Goal: Task Accomplishment & Management: Manage account settings

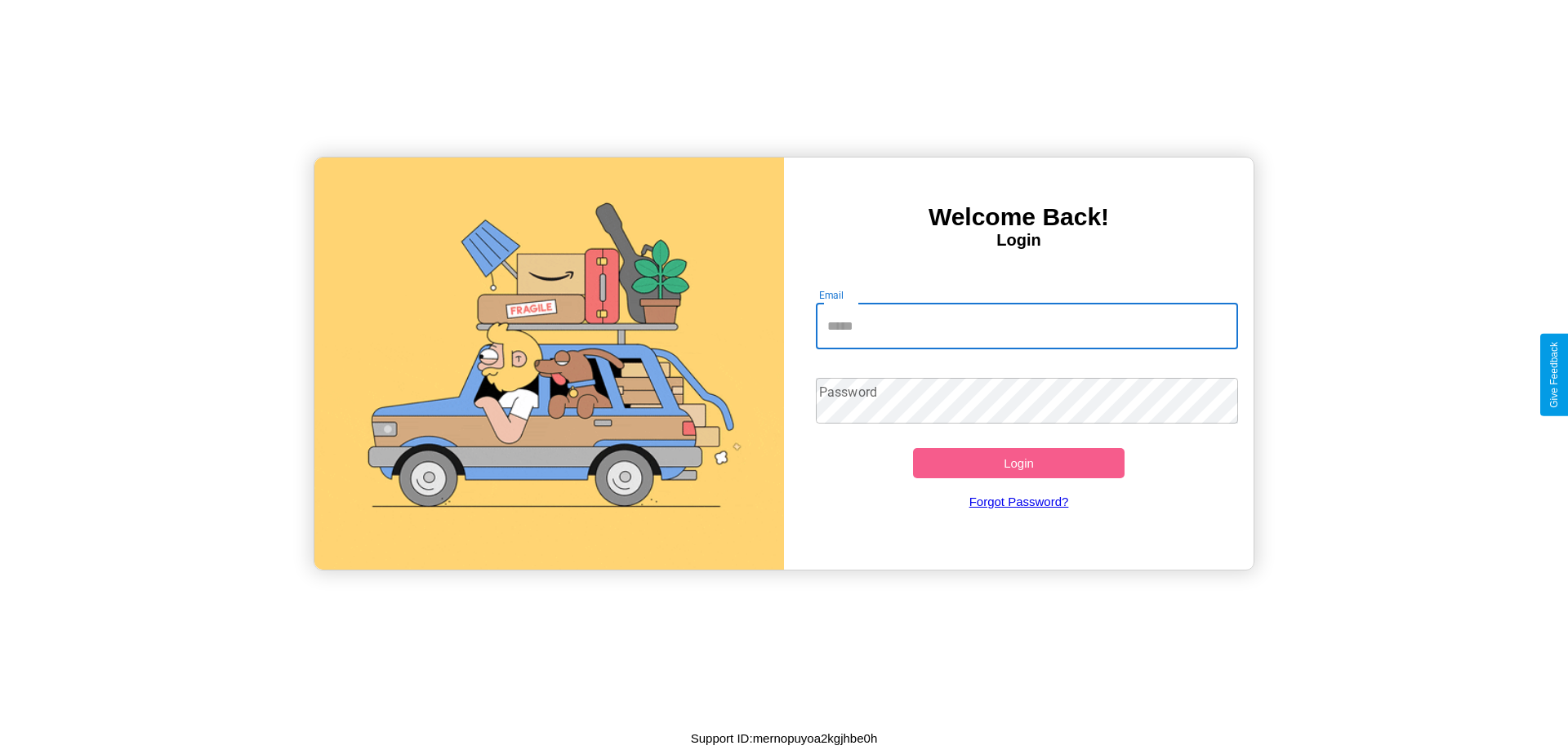
click at [1026, 325] on input "Email" at bounding box center [1027, 326] width 423 height 45
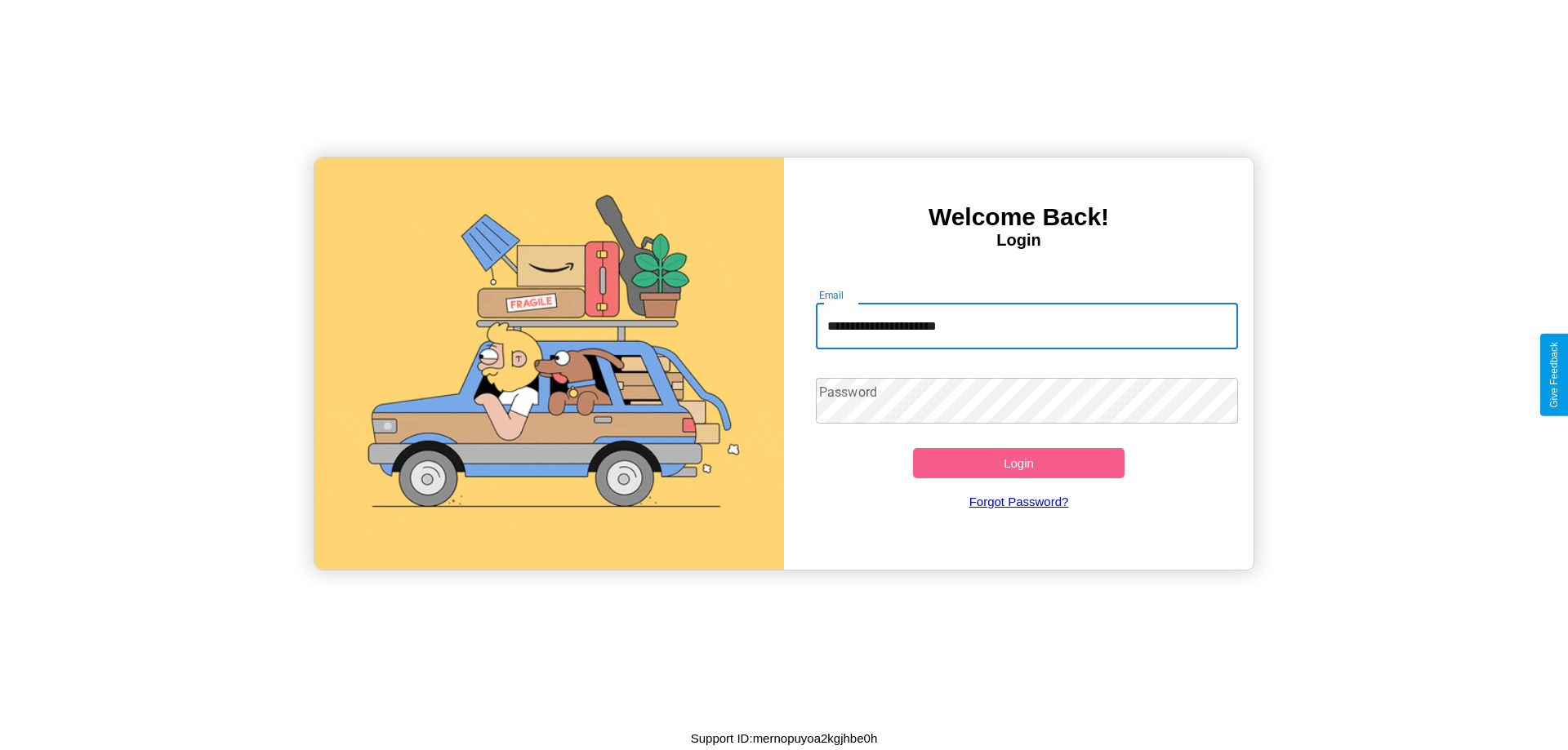
type input "**********"
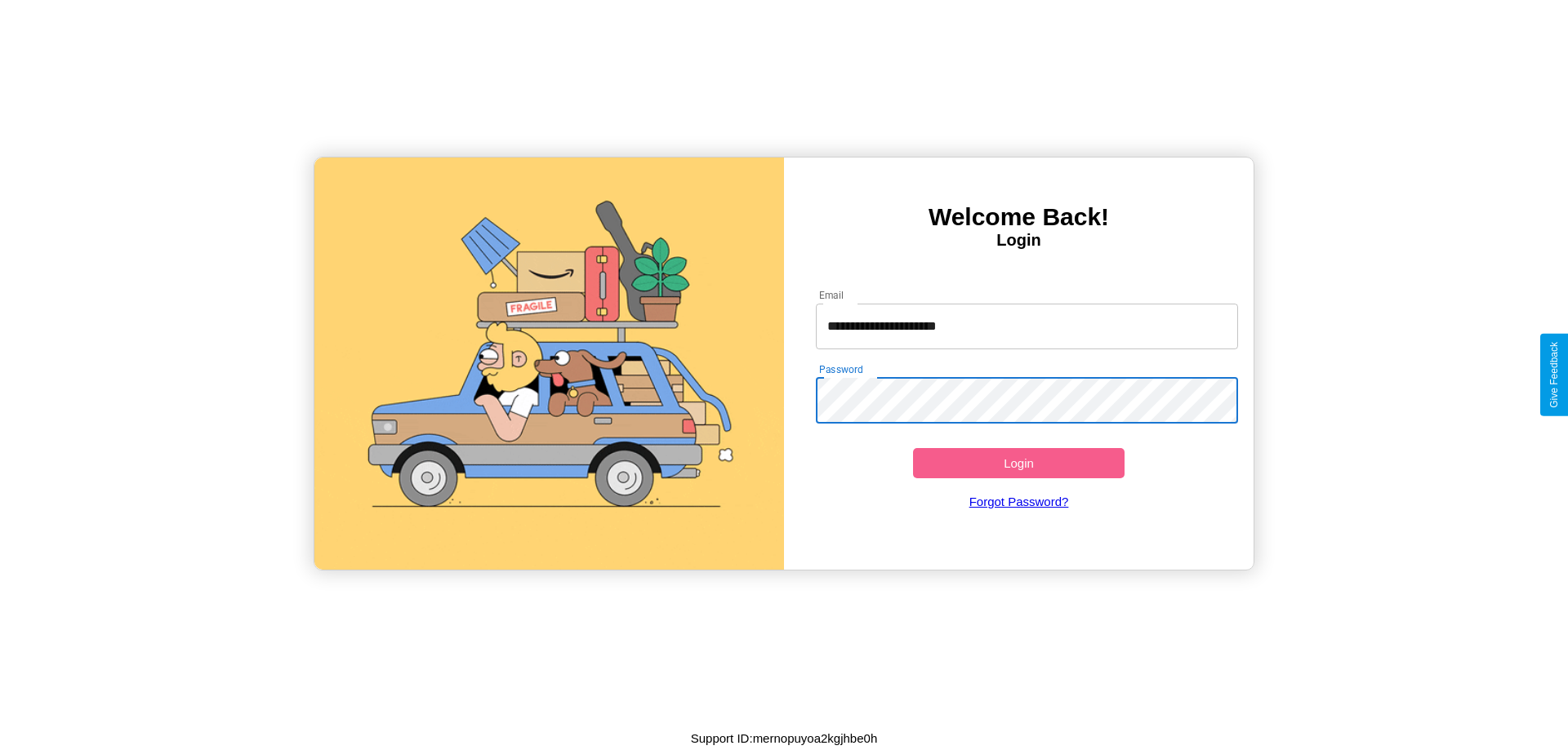
click at [1019, 463] on button "Login" at bounding box center [1019, 463] width 211 height 30
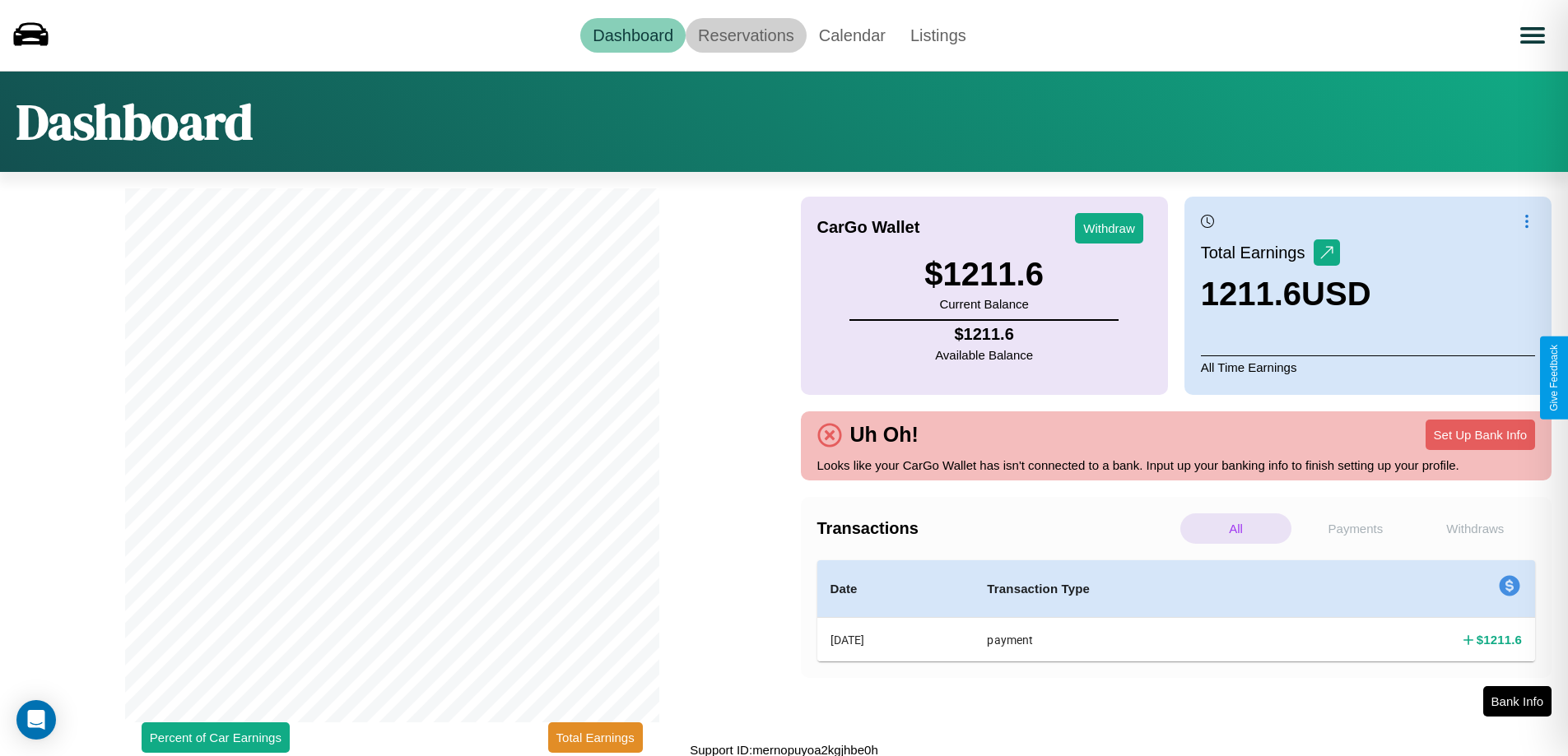
click at [746, 34] on link "Reservations" at bounding box center [746, 35] width 121 height 34
